Goal: Check status: Check status

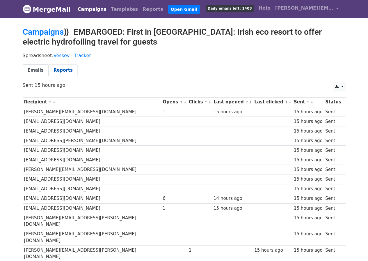
click at [54, 68] on link "Reports" at bounding box center [63, 70] width 29 height 12
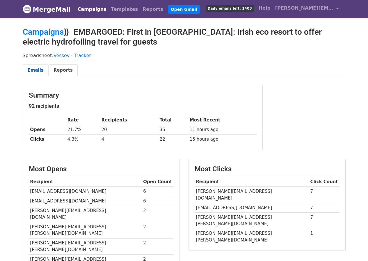
click at [33, 70] on link "Emails" at bounding box center [36, 70] width 26 height 12
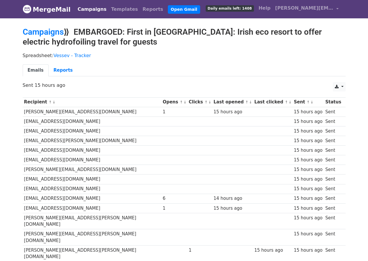
click at [245, 102] on link "↑" at bounding box center [246, 102] width 3 height 4
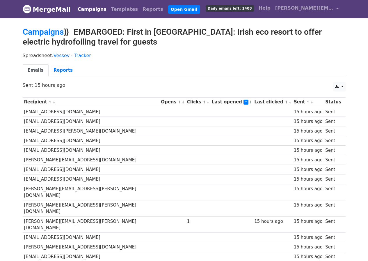
click at [249, 102] on link "↓" at bounding box center [250, 102] width 3 height 4
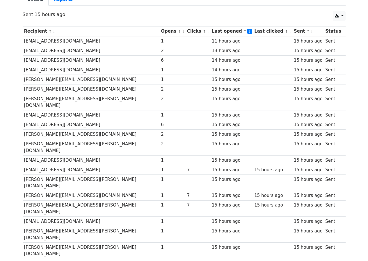
scroll to position [70, 0]
